Goal: Task Accomplishment & Management: Complete application form

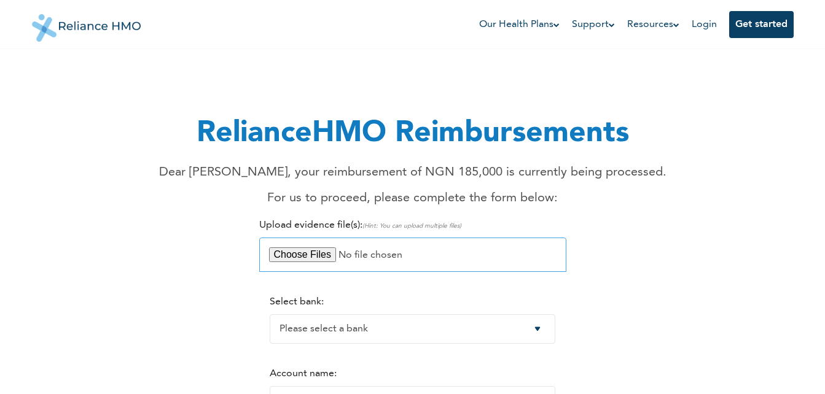
click at [305, 256] on input "file" at bounding box center [412, 255] width 307 height 34
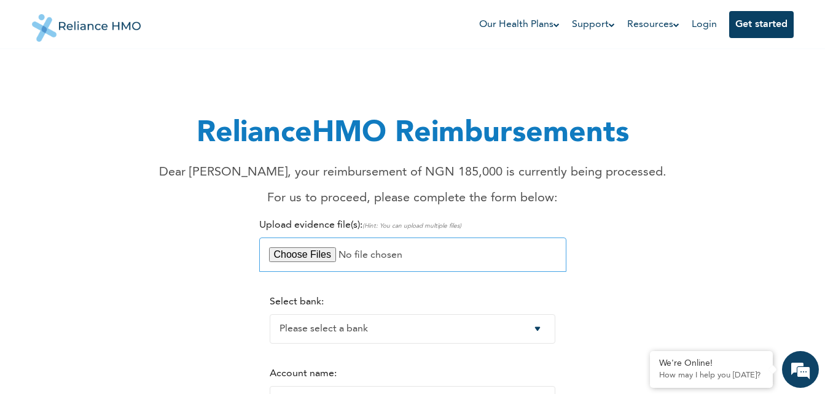
click at [311, 256] on input "file" at bounding box center [412, 255] width 307 height 34
click at [304, 252] on input "file" at bounding box center [412, 255] width 307 height 34
type input "C:\fakepath\Blue Pearl Invoice 2_.pdf"
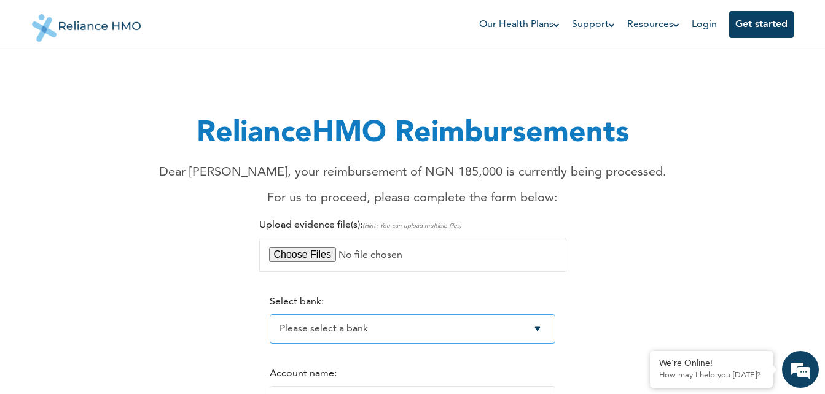
click at [545, 333] on select "Please select a bank Access Bank Plc. Citibank Nigeria Limited Access Bank (Dia…" at bounding box center [413, 329] width 286 height 29
select select "7"
click at [270, 315] on select "Please select a bank Access Bank Plc. Citibank Nigeria Limited Access Bank (Dia…" at bounding box center [413, 329] width 286 height 29
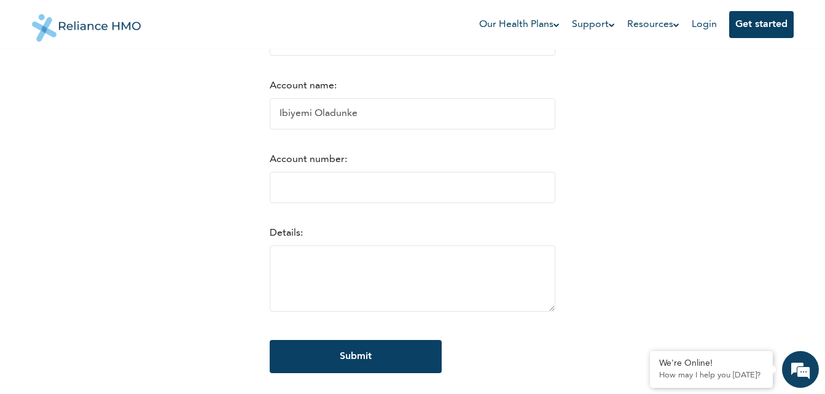
scroll to position [295, 0]
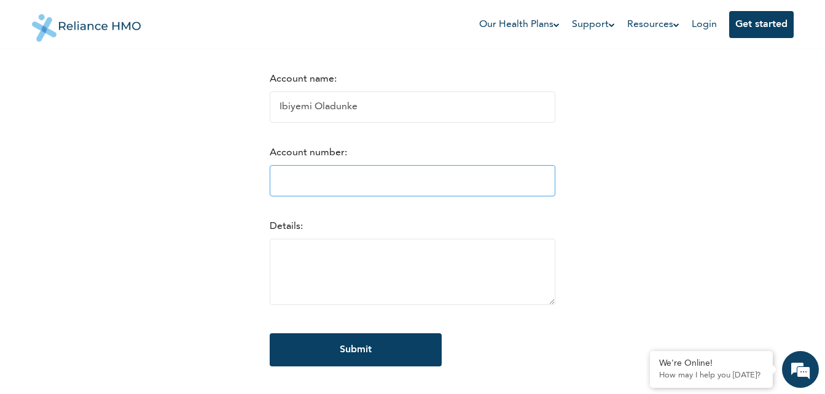
click at [289, 188] on input "Account number:" at bounding box center [413, 180] width 286 height 31
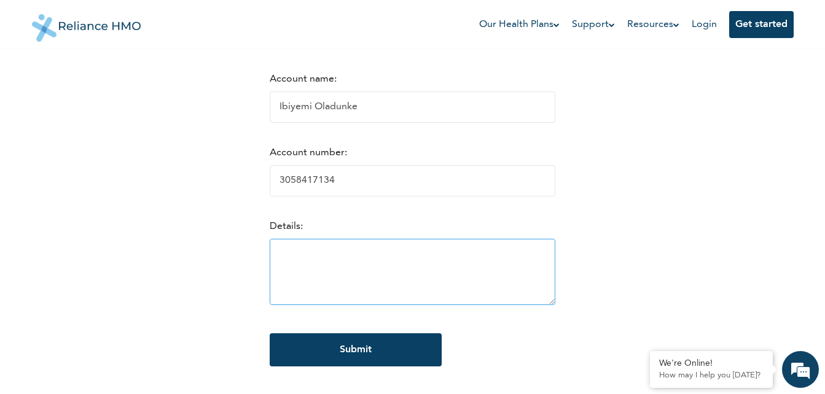
type input "3058417134"
click at [353, 259] on textarea at bounding box center [413, 272] width 286 height 66
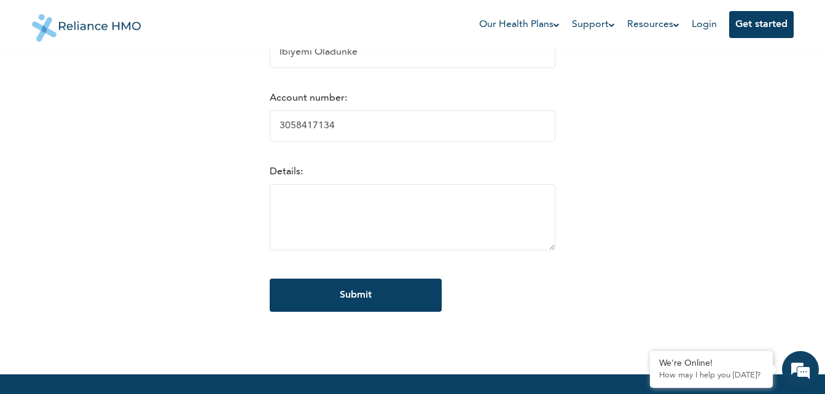
scroll to position [352, 0]
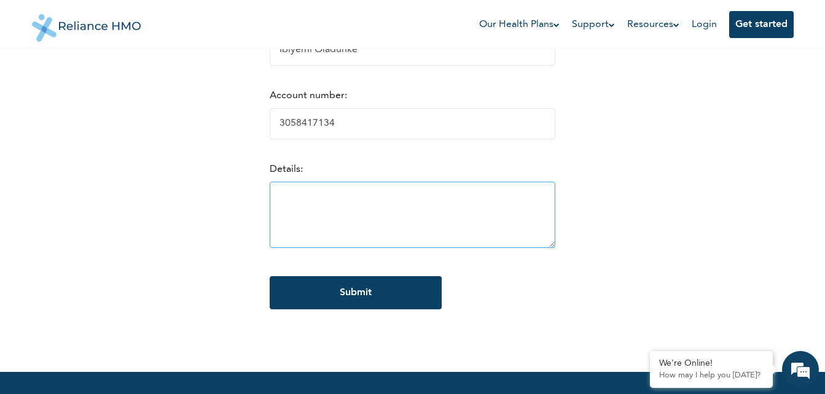
click at [418, 218] on textarea at bounding box center [413, 215] width 286 height 66
click at [372, 204] on textarea at bounding box center [413, 215] width 286 height 66
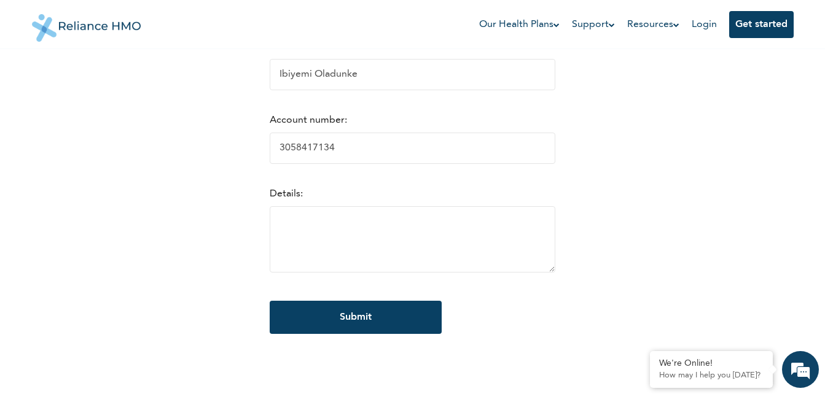
scroll to position [335, 0]
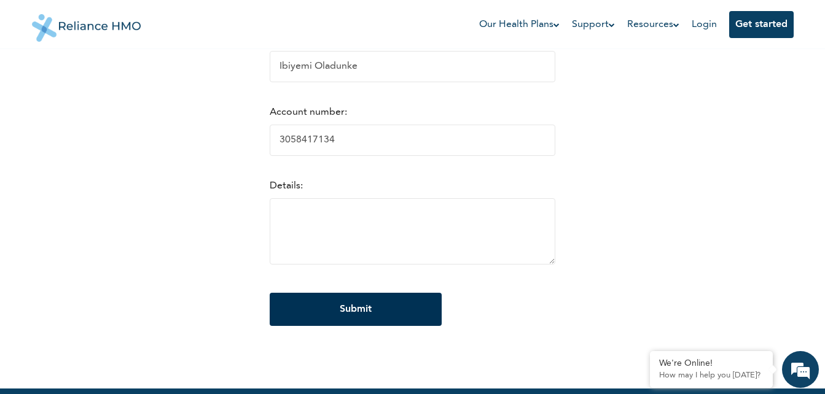
click at [393, 312] on input "Submit" at bounding box center [356, 309] width 172 height 33
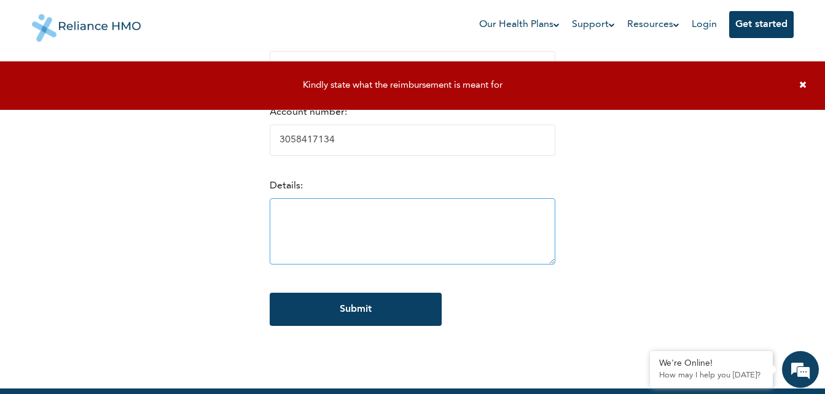
click at [322, 222] on textarea at bounding box center [413, 231] width 286 height 66
drag, startPoint x: 355, startPoint y: 219, endPoint x: 511, endPoint y: 224, distance: 156.1
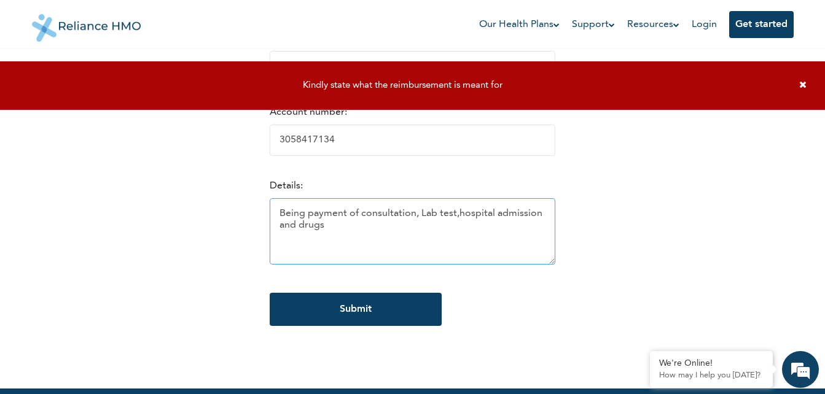
click at [305, 230] on textarea "Being payment of consultation, Lab test,hospital admission and drugs" at bounding box center [413, 231] width 286 height 66
click at [305, 230] on textarea "Being payment of consultation, Lab test,hospital admission and drugs. Treated f…" at bounding box center [413, 231] width 286 height 66
click at [345, 240] on textarea "Being payment of consultation, Lab test,hospital admission and drugs. Treated f…" at bounding box center [413, 231] width 286 height 66
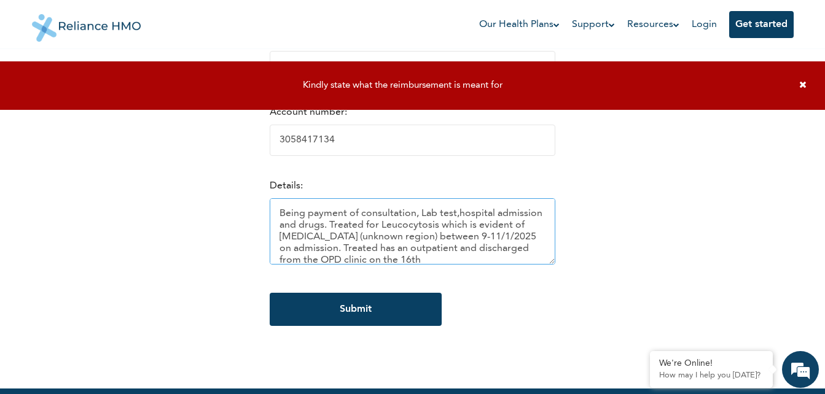
scroll to position [2, 0]
click at [423, 216] on textarea "Being payment of consultation, Lab test,hospital admission and drugs. Treated f…" at bounding box center [413, 231] width 286 height 66
click at [435, 234] on textarea "Being payment of consultation, Laboratory test, hospital admission and drugs. T…" at bounding box center [413, 231] width 286 height 66
click at [469, 236] on textarea "Being payment of consultation, Laboratory test, hospital admission and drugs. T…" at bounding box center [413, 231] width 286 height 66
click at [353, 245] on textarea "Being payment of consultation, Laboratory test, hospital admission and drugs. T…" at bounding box center [413, 231] width 286 height 66
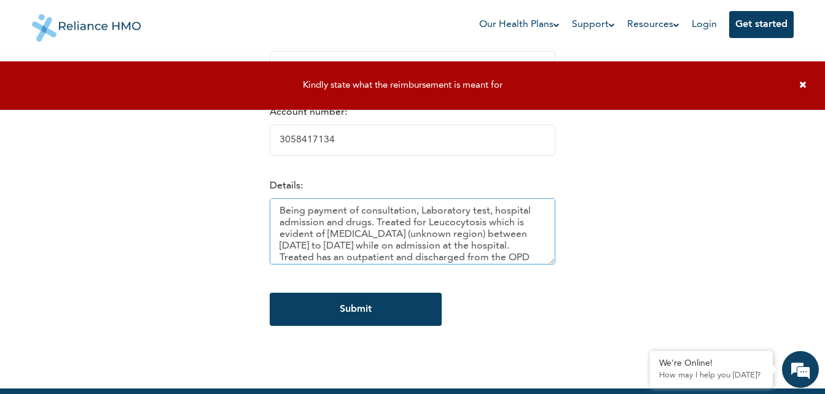
click at [427, 246] on textarea "Being payment of consultation, Laboratory test, hospital admission and drugs. T…" at bounding box center [413, 231] width 286 height 66
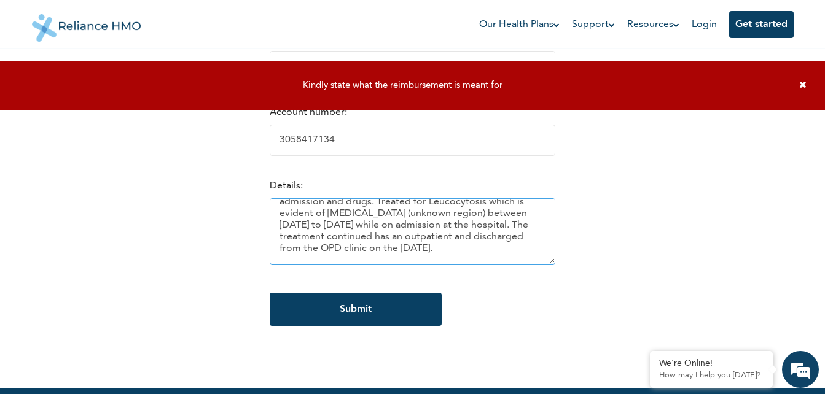
scroll to position [0, 0]
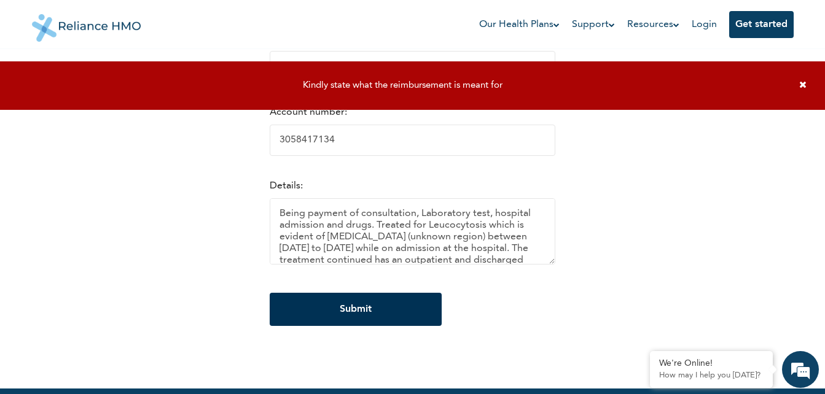
type textarea "Being payment of consultation, Laboratory test, hospital admission and drugs. T…"
click at [378, 302] on input "Submit" at bounding box center [356, 309] width 172 height 33
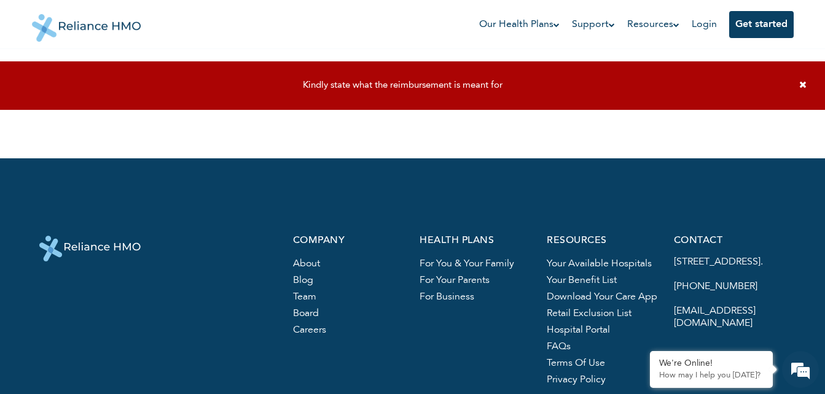
click at [535, 84] on div "Kindly state what the reimbursement is meant for" at bounding box center [402, 85] width 781 height 11
click at [588, 87] on div "Kindly state what the reimbursement is meant for" at bounding box center [402, 85] width 781 height 11
click at [561, 75] on div "Kindly state what the reimbursement is meant for" at bounding box center [412, 85] width 825 height 49
click at [590, 86] on div "Kindly state what the reimbursement is meant for" at bounding box center [402, 85] width 781 height 11
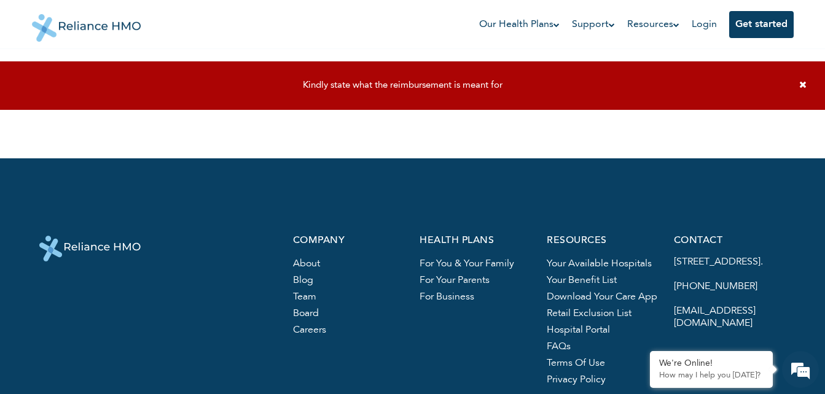
click at [778, 86] on div "Kindly state what the reimbursement is meant for" at bounding box center [402, 85] width 781 height 11
click at [804, 82] on icon at bounding box center [802, 84] width 7 height 9
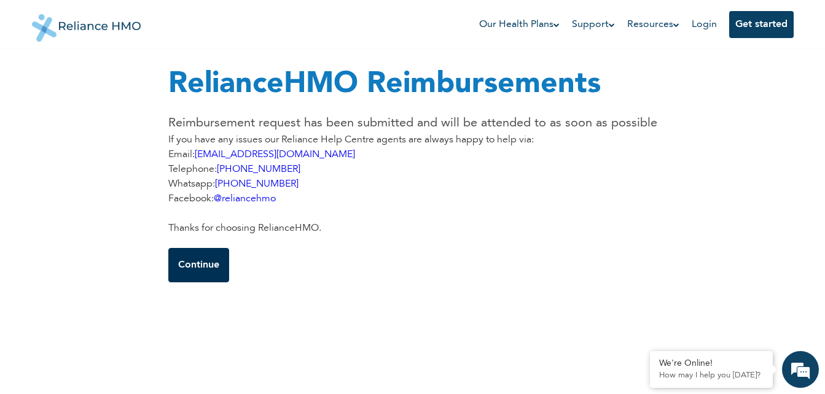
click at [205, 264] on button "Continue" at bounding box center [198, 265] width 61 height 34
